Goal: Find contact information: Find contact information

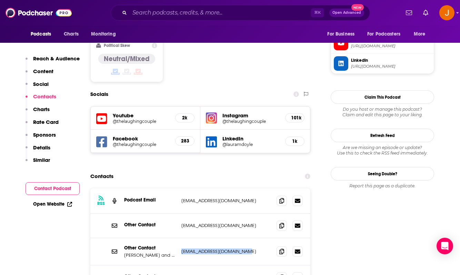
scroll to position [634, 0]
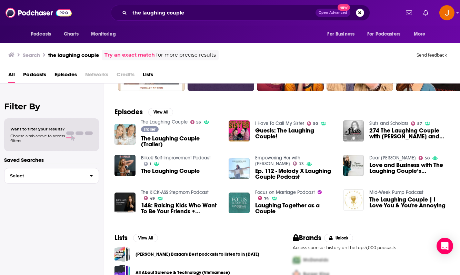
scroll to position [112, 0]
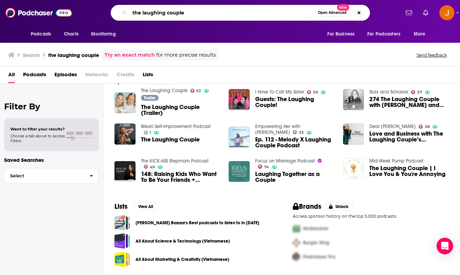
drag, startPoint x: 196, startPoint y: 11, endPoint x: 137, endPoint y: -2, distance: 60.6
click at [137, 0] on html "Podcasts Charts Monitoring the laughing couple Open Advanced New For Business F…" at bounding box center [230, 137] width 460 height 275
type input "secret life podcast"
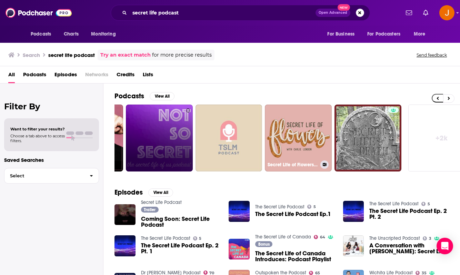
scroll to position [0, 274]
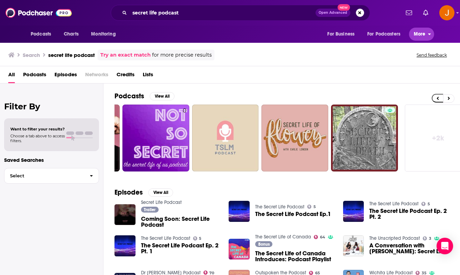
click at [421, 38] on span "More" at bounding box center [420, 34] width 12 height 10
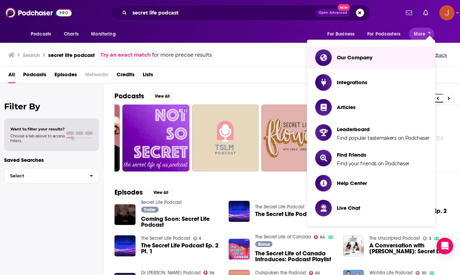
click at [451, 16] on img "Logged in as justine87181" at bounding box center [446, 12] width 15 height 15
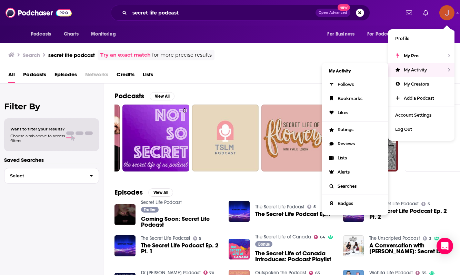
click at [452, 69] on div "My Activity" at bounding box center [421, 70] width 66 height 14
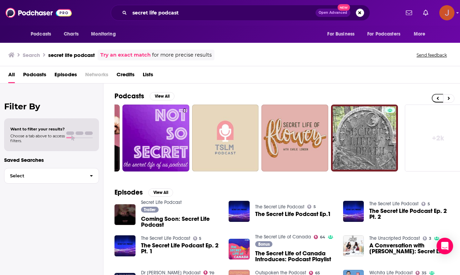
click at [443, 13] on img "Logged in as justine87181" at bounding box center [446, 12] width 15 height 15
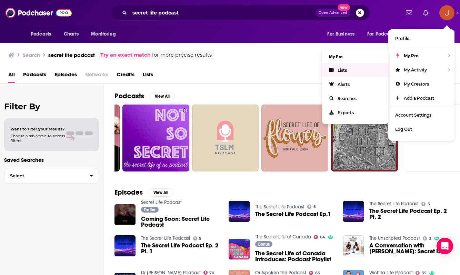
click at [337, 70] on link "Lists" at bounding box center [355, 70] width 66 height 14
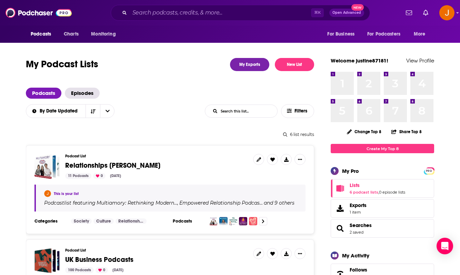
scroll to position [22, 0]
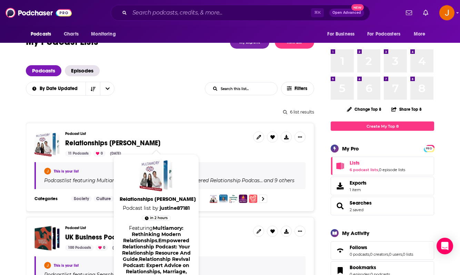
click at [95, 140] on span "Relationships [PERSON_NAME]" at bounding box center [112, 143] width 95 height 9
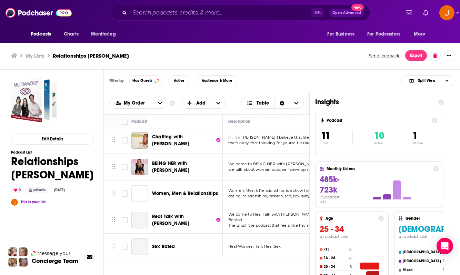
scroll to position [2, 0]
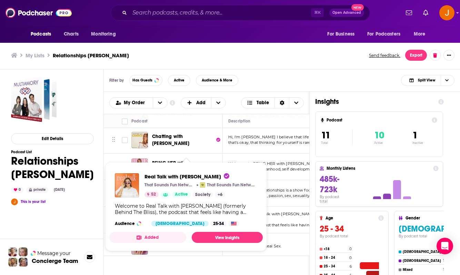
click at [172, 211] on div "Welcome to Real Talk with [PERSON_NAME] (formerly Behind The Bliss), the podcas…" at bounding box center [186, 209] width 142 height 12
click at [184, 213] on div "Welcome to Real Talk with [PERSON_NAME] (formerly Behind The Bliss), the podcas…" at bounding box center [186, 209] width 142 height 12
click at [208, 232] on link "View Insights" at bounding box center [227, 237] width 71 height 11
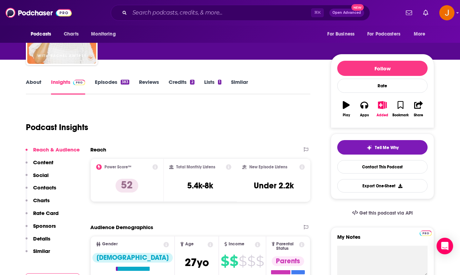
click at [44, 188] on p "Contacts" at bounding box center [44, 187] width 23 height 7
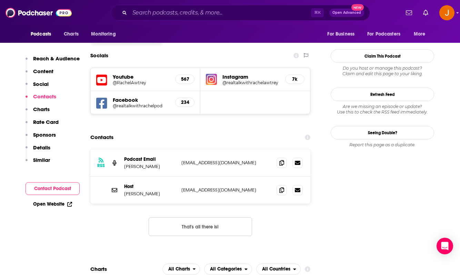
scroll to position [600, 0]
drag, startPoint x: 251, startPoint y: 130, endPoint x: 182, endPoint y: 130, distance: 69.0
click at [182, 159] on p "[EMAIL_ADDRESS][DOMAIN_NAME]" at bounding box center [226, 162] width 90 height 6
copy p "[EMAIL_ADDRESS][DOMAIN_NAME]"
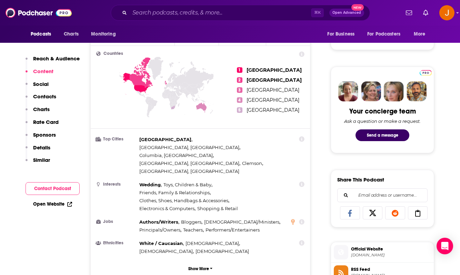
scroll to position [0, 0]
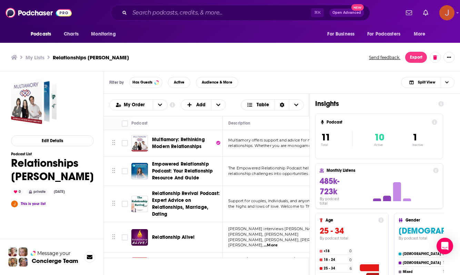
click at [446, 13] on img "Logged in as justine87181" at bounding box center [446, 12] width 15 height 15
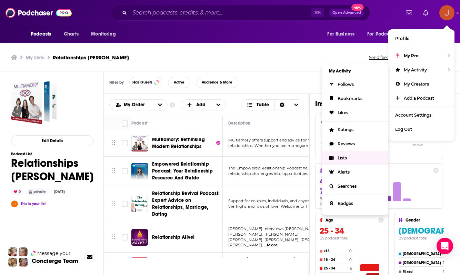
click at [341, 160] on link "Lists" at bounding box center [355, 158] width 66 height 14
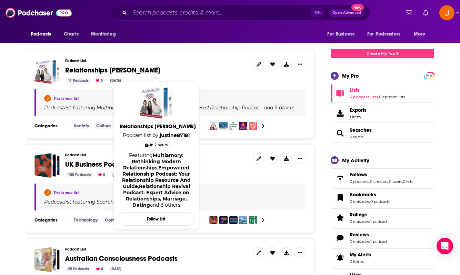
scroll to position [103, 0]
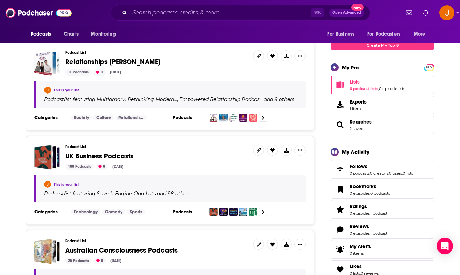
click at [97, 62] on span "Relationships [PERSON_NAME]" at bounding box center [112, 62] width 95 height 9
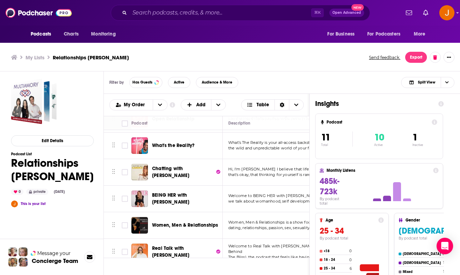
scroll to position [177, 0]
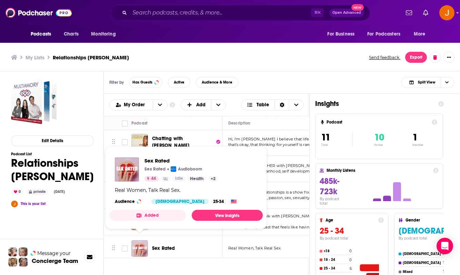
click at [145, 241] on img "Sex Rated" at bounding box center [139, 248] width 17 height 17
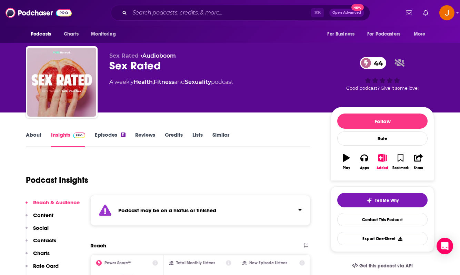
click at [52, 241] on p "Contacts" at bounding box center [44, 240] width 23 height 7
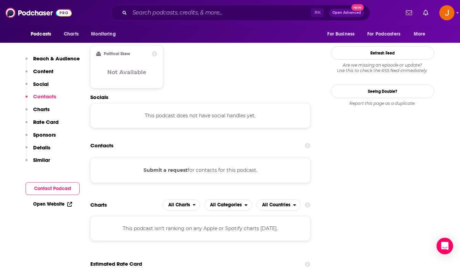
scroll to position [581, 0]
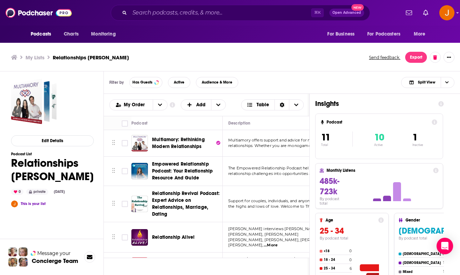
scroll to position [177, 0]
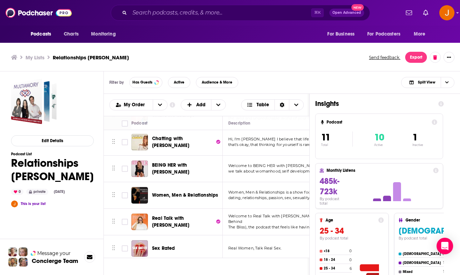
click at [166, 192] on div "Podcasts Charts Monitoring ⌘ K Open Advanced New For Business For Podcasters Mo…" at bounding box center [230, 138] width 460 height 277
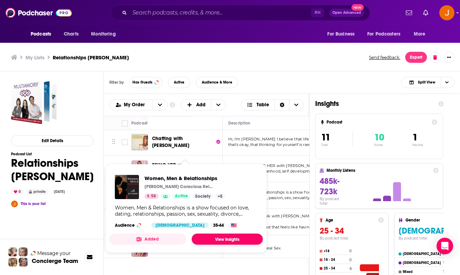
click at [206, 235] on link "View Insights" at bounding box center [227, 239] width 71 height 11
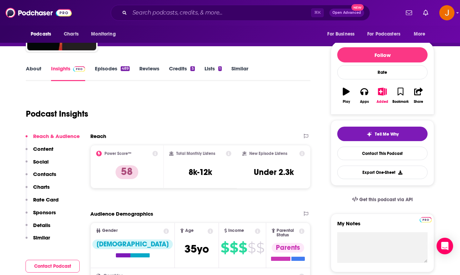
scroll to position [75, 0]
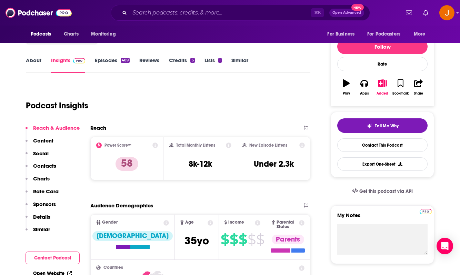
click at [41, 167] on p "Contacts" at bounding box center [44, 165] width 23 height 7
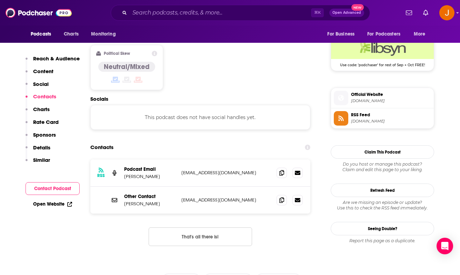
scroll to position [563, 0]
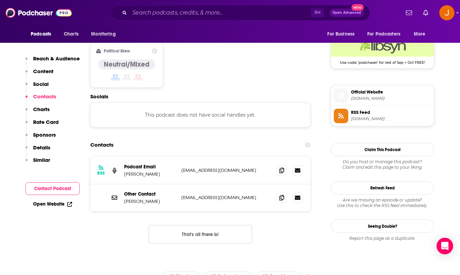
drag, startPoint x: 254, startPoint y: 130, endPoint x: 178, endPoint y: 127, distance: 75.6
click at [178, 157] on div "RSS Podcast Email [PERSON_NAME] [EMAIL_ADDRESS][DOMAIN_NAME] [EMAIL_ADDRESS][DO…" at bounding box center [200, 170] width 220 height 27
click at [257, 157] on div "RSS Podcast Email [PERSON_NAME] [EMAIL_ADDRESS][DOMAIN_NAME] [EMAIL_ADDRESS][DO…" at bounding box center [200, 170] width 220 height 27
drag, startPoint x: 253, startPoint y: 130, endPoint x: 181, endPoint y: 129, distance: 72.1
click at [181, 157] on div "RSS Podcast Email [PERSON_NAME] [EMAIL_ADDRESS][DOMAIN_NAME] [EMAIL_ADDRESS][DO…" at bounding box center [200, 170] width 220 height 27
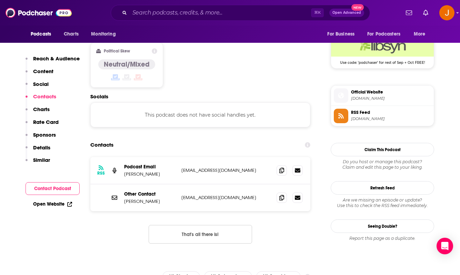
copy p "[EMAIL_ADDRESS][DOMAIN_NAME]"
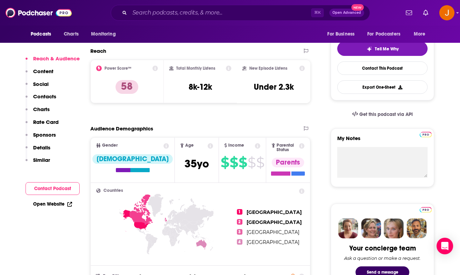
scroll to position [0, 0]
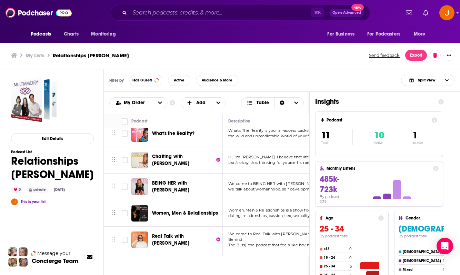
scroll to position [177, 0]
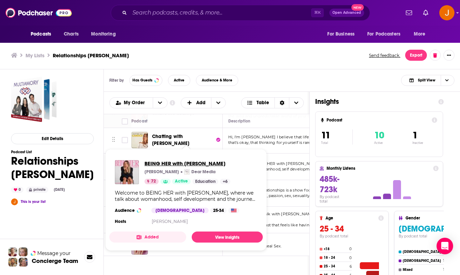
click at [194, 160] on div "BEING HER with [PERSON_NAME] [PERSON_NAME] Dear Media 72 Active Education + 6 W…" at bounding box center [186, 193] width 154 height 77
click at [225, 237] on link "View Insights" at bounding box center [227, 236] width 71 height 11
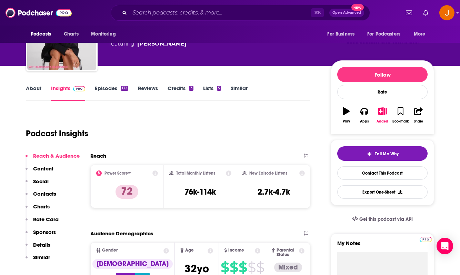
click at [51, 194] on p "Contacts" at bounding box center [44, 193] width 23 height 7
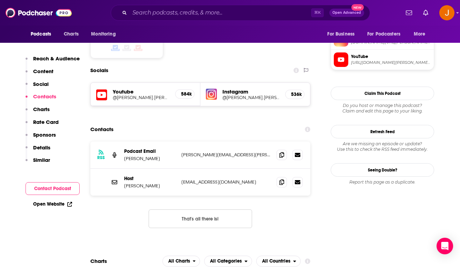
scroll to position [577, 0]
drag, startPoint x: 255, startPoint y: 128, endPoint x: 183, endPoint y: 127, distance: 72.1
click at [183, 151] on p "[PERSON_NAME][EMAIL_ADDRESS][PERSON_NAME][DOMAIN_NAME]" at bounding box center [226, 154] width 90 height 6
copy p "[PERSON_NAME][EMAIL_ADDRESS][PERSON_NAME][DOMAIN_NAME]"
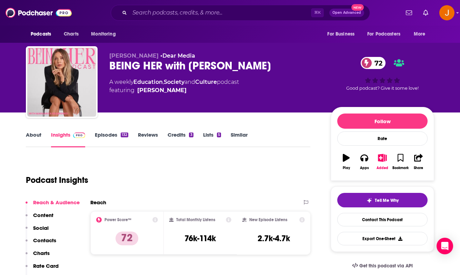
scroll to position [30, 0]
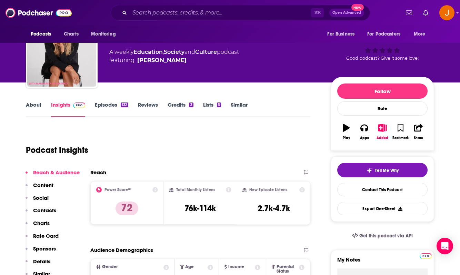
click at [47, 211] on p "Contacts" at bounding box center [44, 210] width 23 height 7
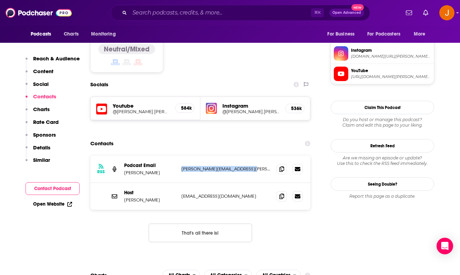
scroll to position [577, 0]
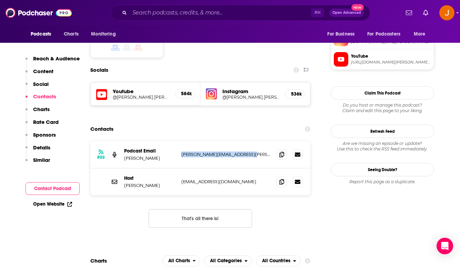
click at [250, 95] on h5 "@[PERSON_NAME].[PERSON_NAME]" at bounding box center [251, 97] width 57 height 5
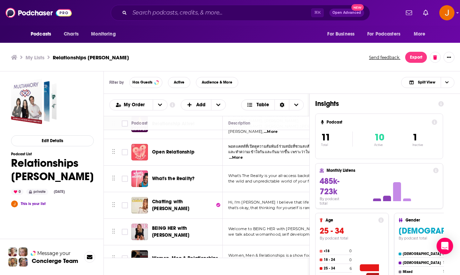
scroll to position [115, 0]
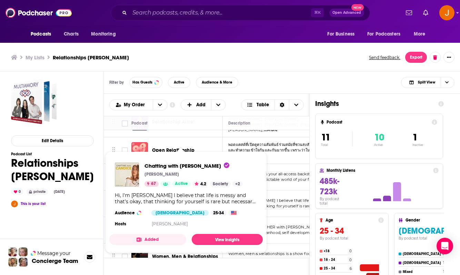
click at [139, 197] on div "Hi, I'm [PERSON_NAME] I believe that life is messy and that's okay, that thinki…" at bounding box center [186, 198] width 142 height 12
click at [231, 237] on link "View Insights" at bounding box center [227, 239] width 71 height 11
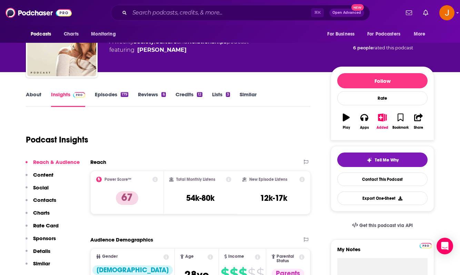
scroll to position [42, 0]
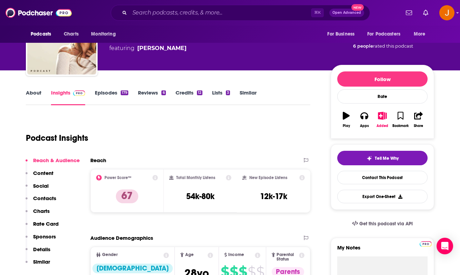
click at [42, 198] on p "Contacts" at bounding box center [44, 198] width 23 height 7
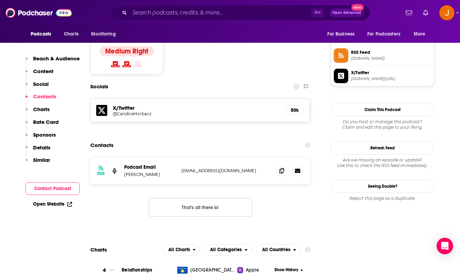
scroll to position [561, 0]
drag, startPoint x: 254, startPoint y: 127, endPoint x: 178, endPoint y: 128, distance: 75.9
click at [178, 157] on div "RSS Podcast Email [PERSON_NAME] [EMAIL_ADDRESS][DOMAIN_NAME] [EMAIL_ADDRESS][DO…" at bounding box center [200, 170] width 220 height 27
click at [266, 157] on div "RSS Podcast Email [PERSON_NAME] [EMAIL_ADDRESS][DOMAIN_NAME] [EMAIL_ADDRESS][DO…" at bounding box center [200, 170] width 220 height 27
drag, startPoint x: 255, startPoint y: 131, endPoint x: 175, endPoint y: 130, distance: 80.0
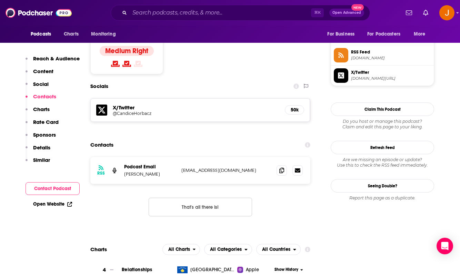
click at [175, 157] on div "RSS Podcast Email [PERSON_NAME] [EMAIL_ADDRESS][DOMAIN_NAME] [EMAIL_ADDRESS][DO…" at bounding box center [200, 170] width 220 height 27
copy div "[EMAIL_ADDRESS][DOMAIN_NAME]"
click at [44, 82] on p "Social" at bounding box center [41, 84] width 16 height 7
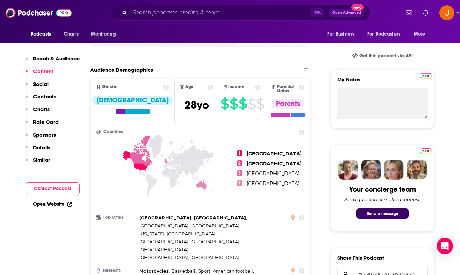
scroll to position [199, 0]
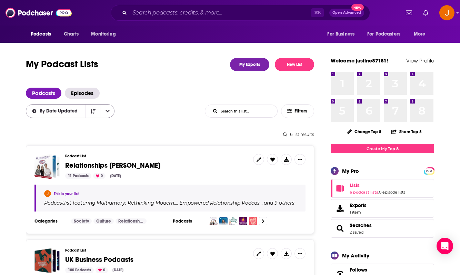
scroll to position [49, 0]
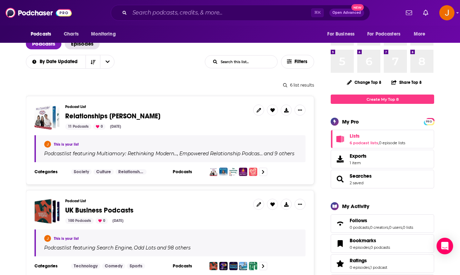
click at [84, 118] on span "Relationships [PERSON_NAME]" at bounding box center [112, 116] width 95 height 9
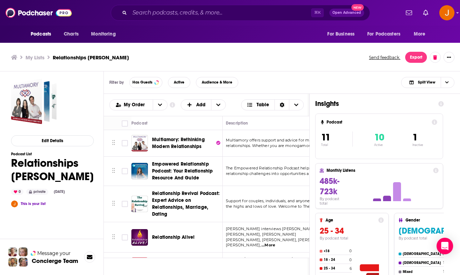
scroll to position [71, 2]
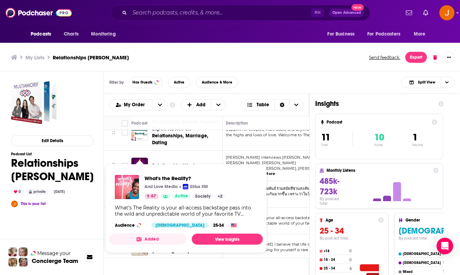
click at [141, 212] on div "Podcasts Charts Monitoring ⌘ K Open Advanced New For Business For Podcasters Mo…" at bounding box center [230, 138] width 460 height 277
click at [205, 237] on link "View Insights" at bounding box center [227, 239] width 71 height 11
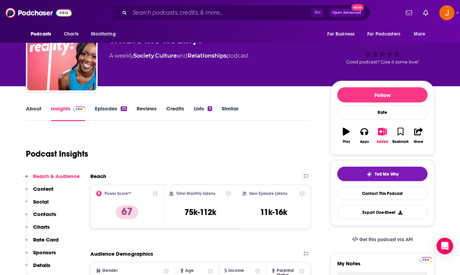
scroll to position [63, 0]
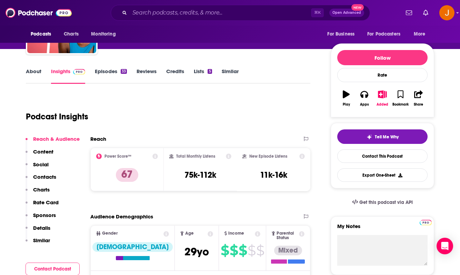
click at [49, 176] on p "Contacts" at bounding box center [44, 177] width 23 height 7
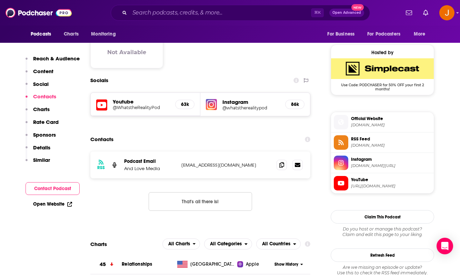
scroll to position [551, 0]
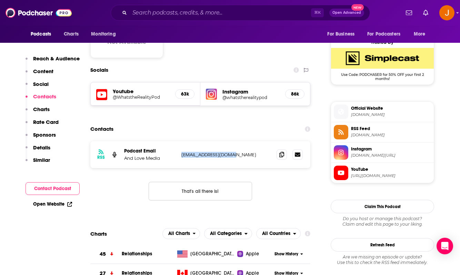
drag, startPoint x: 244, startPoint y: 130, endPoint x: 178, endPoint y: 129, distance: 65.6
click at [178, 141] on div "RSS Podcast Email And Love Media [EMAIL_ADDRESS][DOMAIN_NAME] [EMAIL_ADDRESS][D…" at bounding box center [200, 154] width 220 height 27
copy div "[EMAIL_ADDRESS][DOMAIN_NAME]"
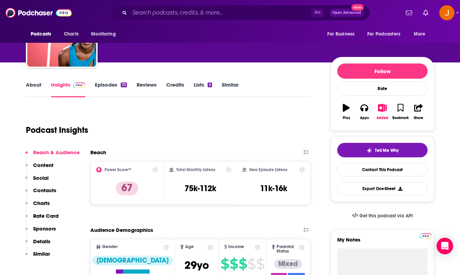
scroll to position [55, 0]
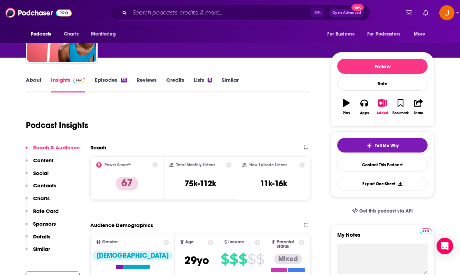
click at [43, 162] on p "Content" at bounding box center [43, 160] width 20 height 7
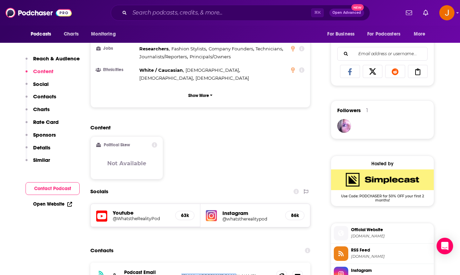
scroll to position [431, 0]
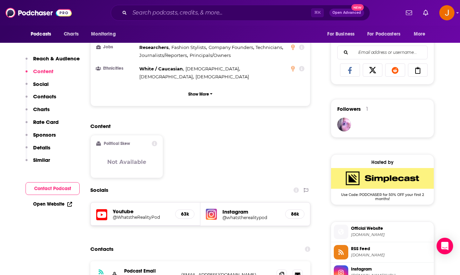
click at [241, 202] on div "Instagram @whatstherealitypod 86k" at bounding box center [255, 213] width 110 height 23
click at [232, 208] on h5 "Instagram" at bounding box center [251, 211] width 57 height 7
click at [239, 215] on h5 "@whatstherealitypod" at bounding box center [251, 217] width 57 height 5
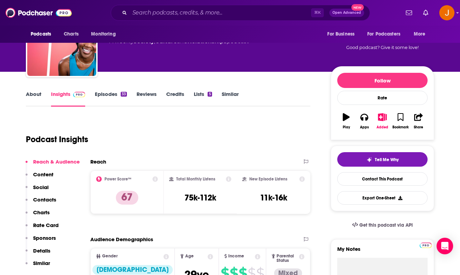
scroll to position [0, 0]
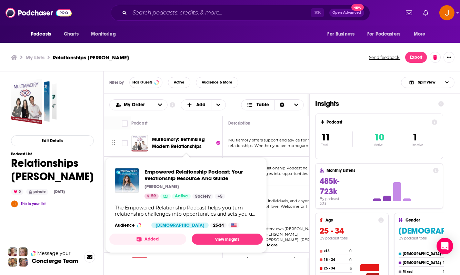
click at [142, 141] on img "Multiamory: Rethinking Modern Relationships" at bounding box center [139, 143] width 17 height 17
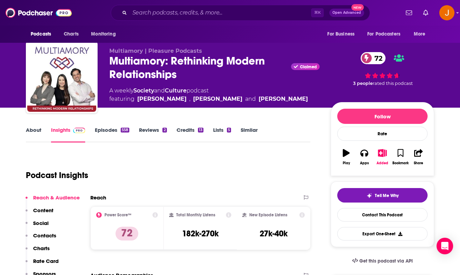
scroll to position [3, 0]
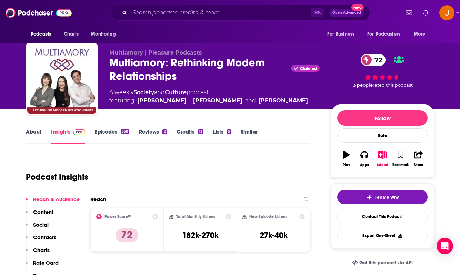
click at [42, 240] on p "Contacts" at bounding box center [44, 237] width 23 height 7
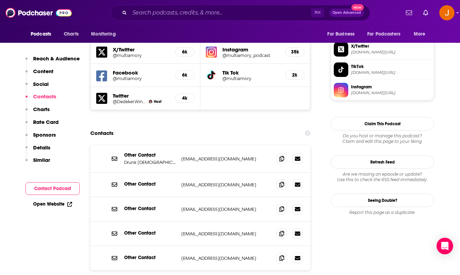
scroll to position [608, 0]
drag, startPoint x: 236, startPoint y: 206, endPoint x: 178, endPoint y: 205, distance: 58.0
click at [178, 221] on div "Other Contact [EMAIL_ADDRESS][DOMAIN_NAME] [EMAIL_ADDRESS][DOMAIN_NAME]" at bounding box center [200, 233] width 220 height 24
copy div "[EMAIL_ADDRESS][DOMAIN_NAME]"
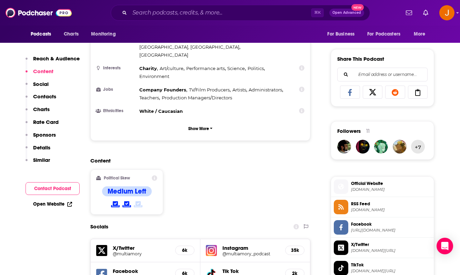
scroll to position [431, 0]
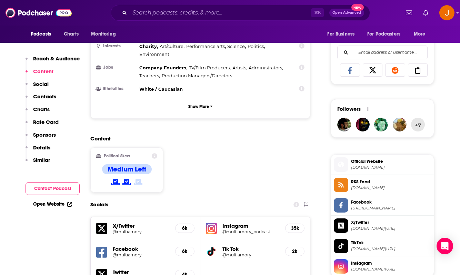
click at [236, 223] on h5 "Instagram" at bounding box center [251, 226] width 57 height 7
click at [230, 223] on h5 "Instagram" at bounding box center [251, 226] width 57 height 7
click at [216, 223] on img at bounding box center [211, 228] width 11 height 11
